Goal: Information Seeking & Learning: Check status

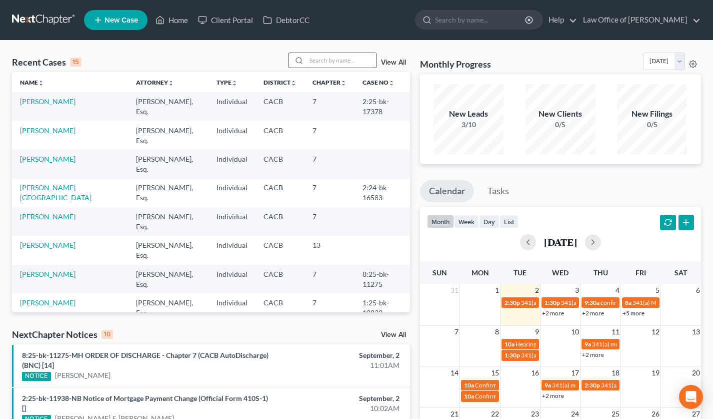
click at [340, 64] on input "search" at bounding box center [342, 60] width 70 height 15
type input "[PERSON_NAME]"
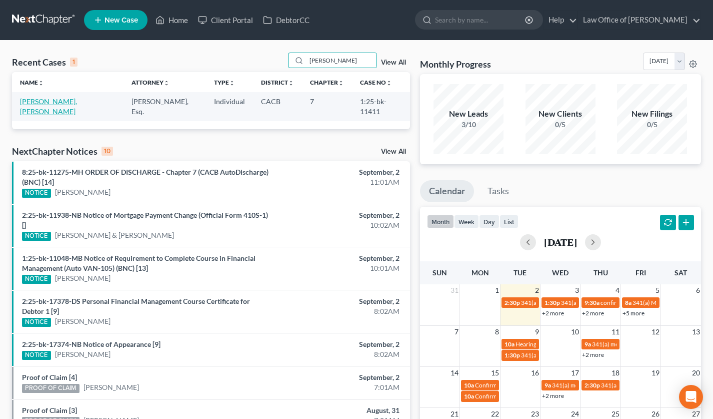
click at [37, 103] on link "[PERSON_NAME], [PERSON_NAME]" at bounding box center [48, 106] width 57 height 19
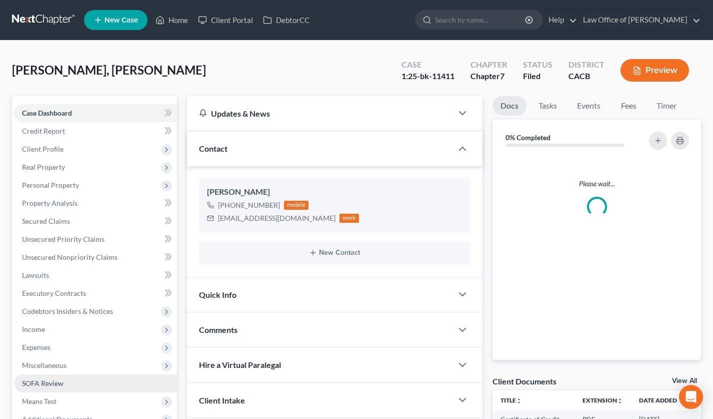
click at [66, 384] on link "SOFA Review" at bounding box center [95, 383] width 163 height 18
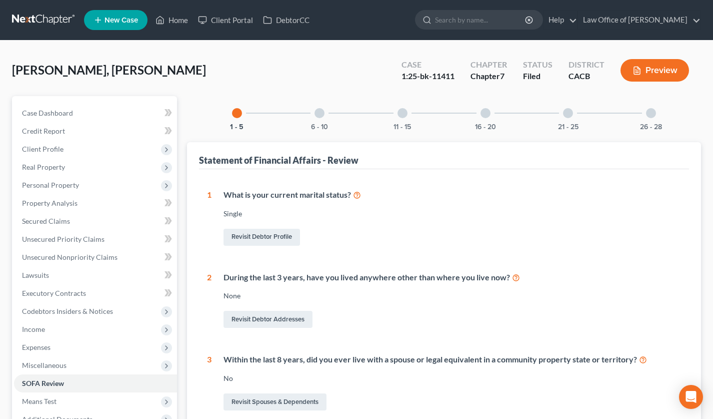
click at [640, 114] on div "26 - 28" at bounding box center [651, 113] width 34 height 34
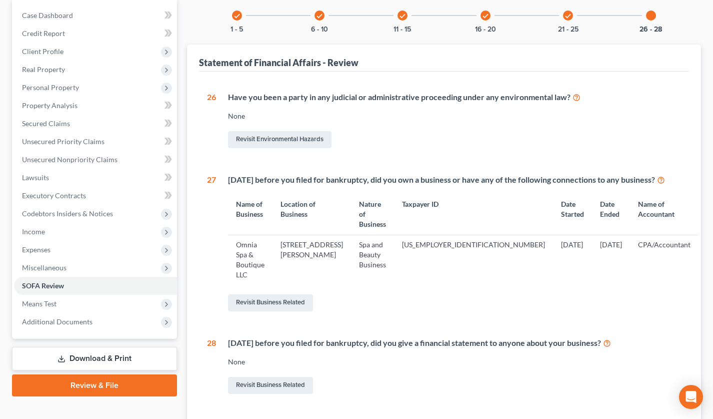
scroll to position [123, 0]
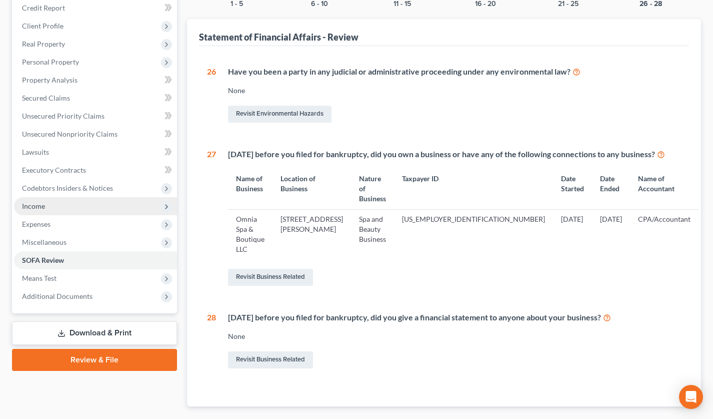
click at [50, 211] on span "Income" at bounding box center [95, 206] width 163 height 18
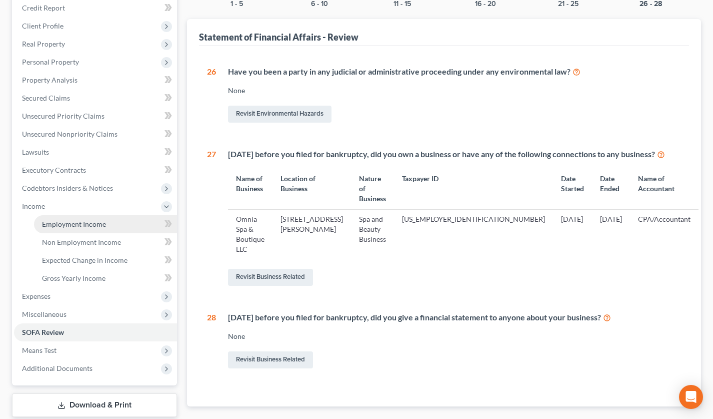
click at [66, 223] on span "Employment Income" at bounding box center [74, 224] width 64 height 9
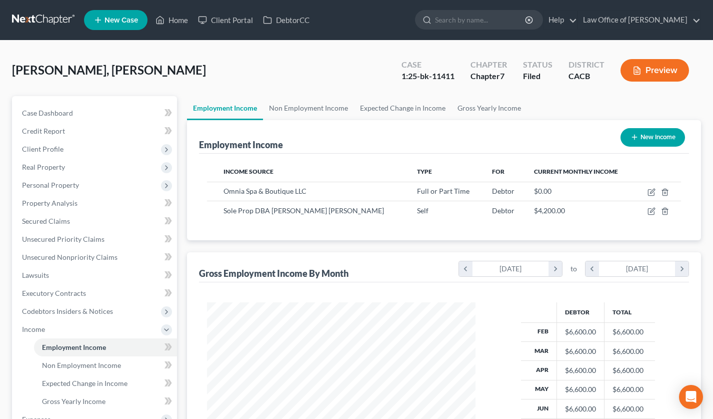
scroll to position [179, 289]
click at [72, 186] on span "Personal Property" at bounding box center [50, 185] width 57 height 9
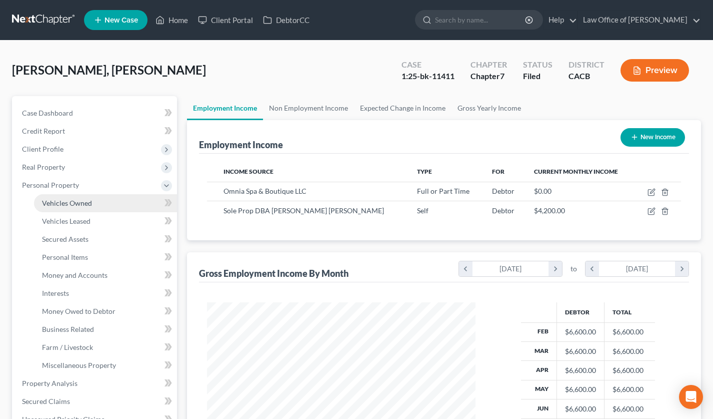
click at [85, 201] on span "Vehicles Owned" at bounding box center [67, 203] width 50 height 9
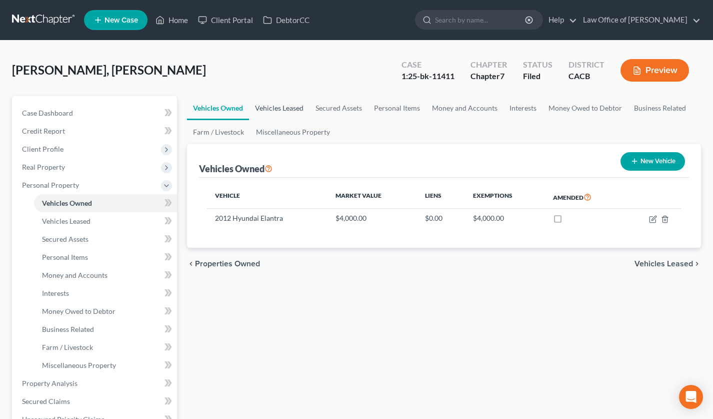
click at [287, 107] on link "Vehicles Leased" at bounding box center [279, 108] width 61 height 24
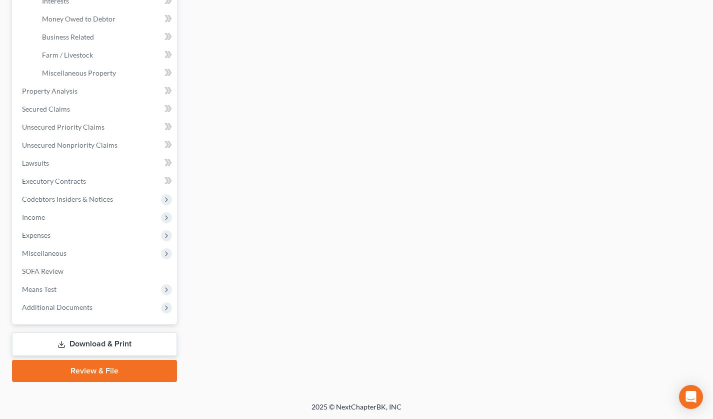
click at [113, 348] on link "Download & Print" at bounding box center [94, 344] width 165 height 24
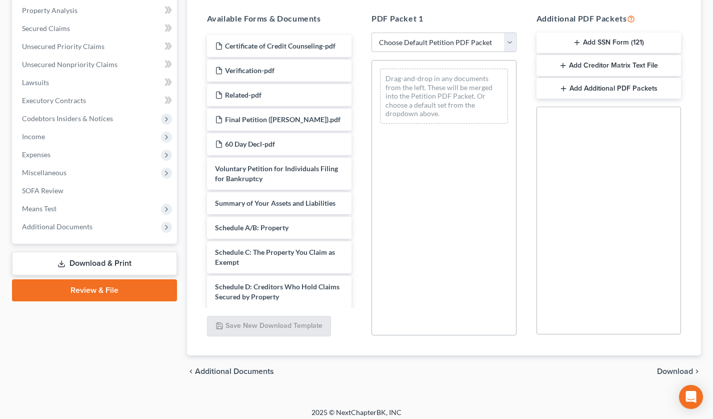
scroll to position [199, 0]
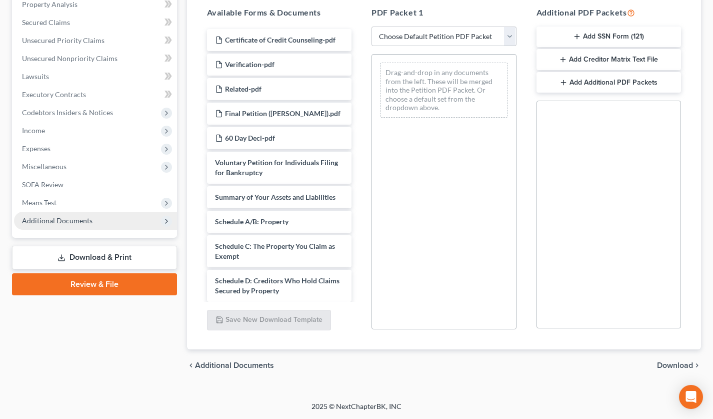
click at [87, 226] on span "Additional Documents" at bounding box center [95, 221] width 163 height 18
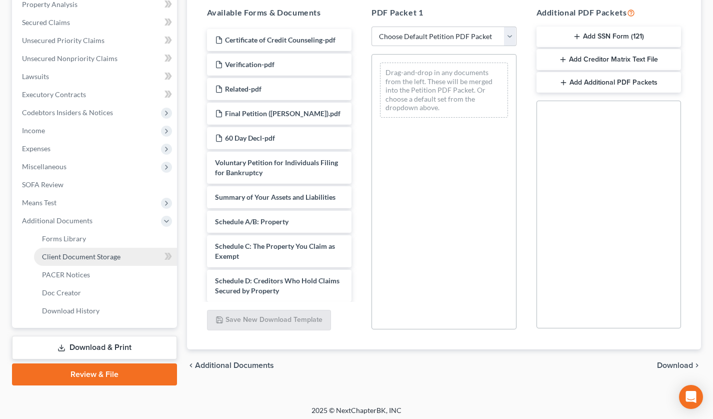
click at [101, 260] on span "Client Document Storage" at bounding box center [81, 256] width 79 height 9
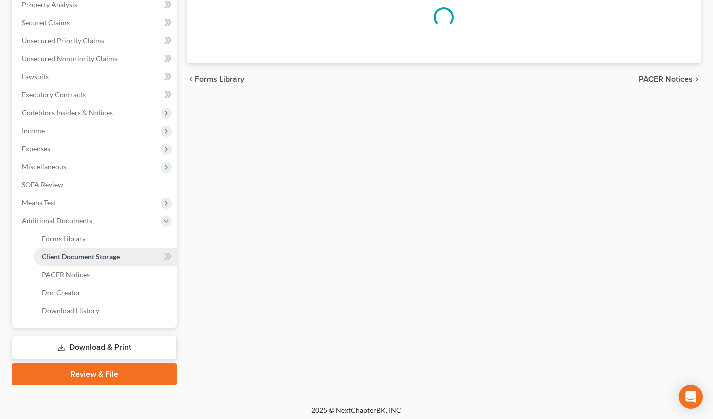
scroll to position [23, 0]
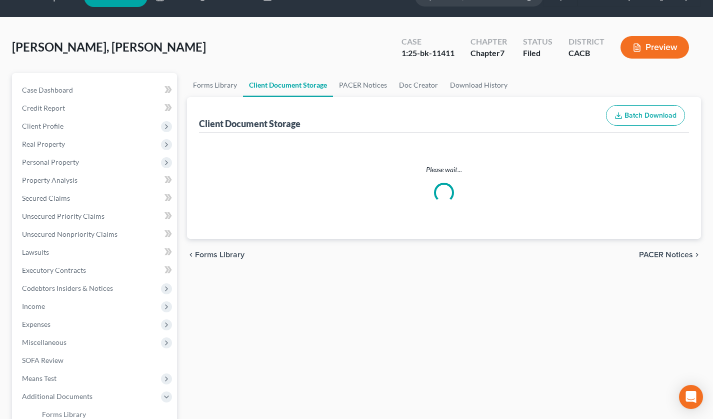
select select "30"
select select "65"
select select "72"
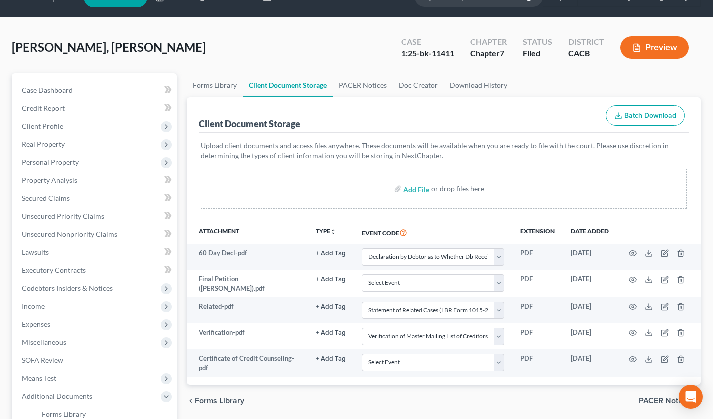
scroll to position [0, 0]
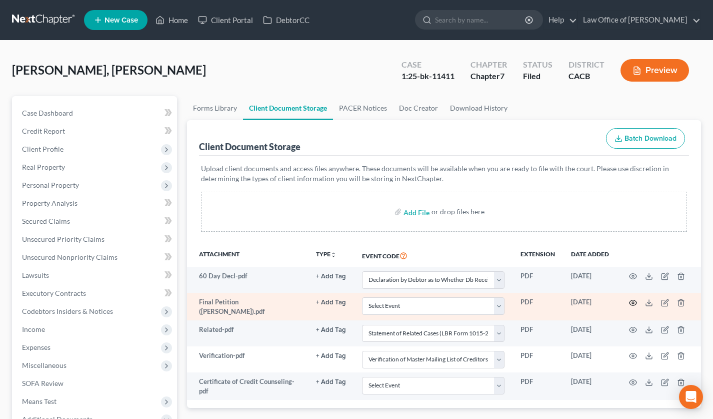
click at [633, 302] on circle "button" at bounding box center [633, 303] width 2 height 2
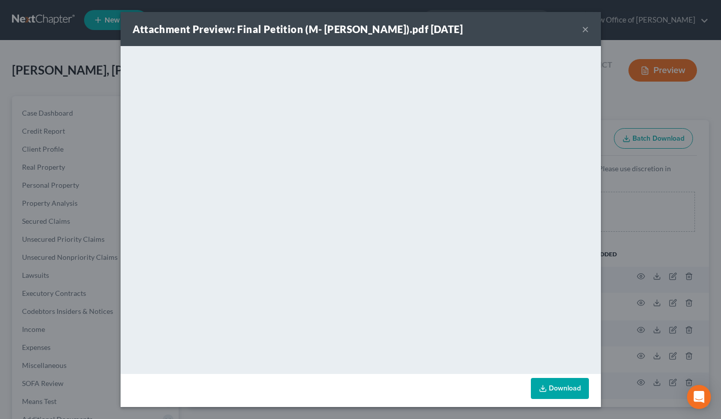
click at [583, 30] on button "×" at bounding box center [585, 29] width 7 height 12
